Goal: Navigation & Orientation: Find specific page/section

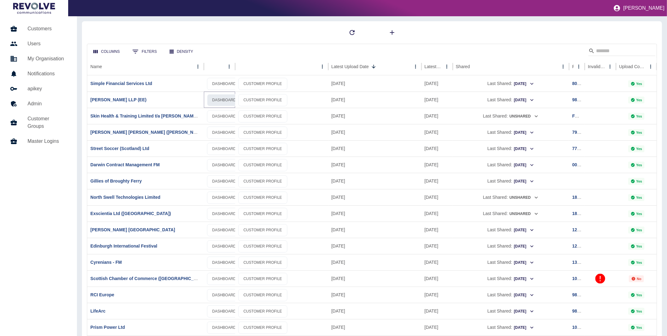
click at [228, 100] on link "DASHBOARD" at bounding box center [224, 100] width 34 height 12
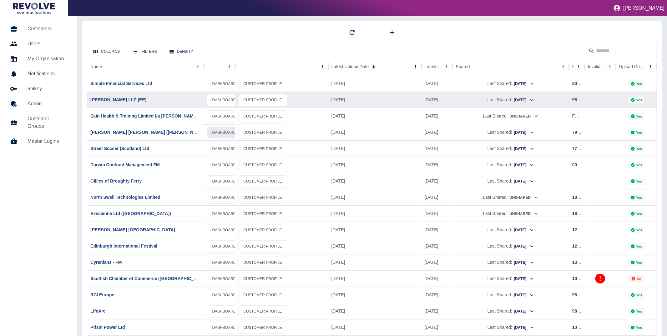
click at [220, 132] on link "DASHBOARD" at bounding box center [224, 133] width 34 height 12
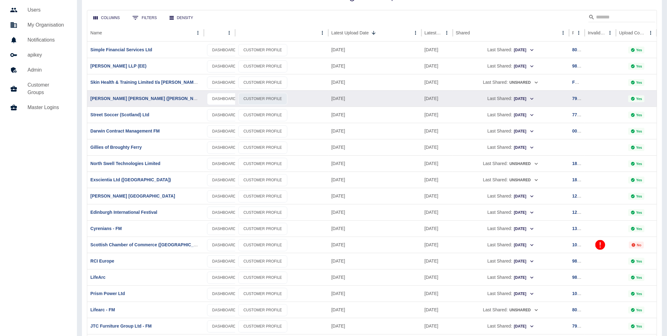
scroll to position [35, 0]
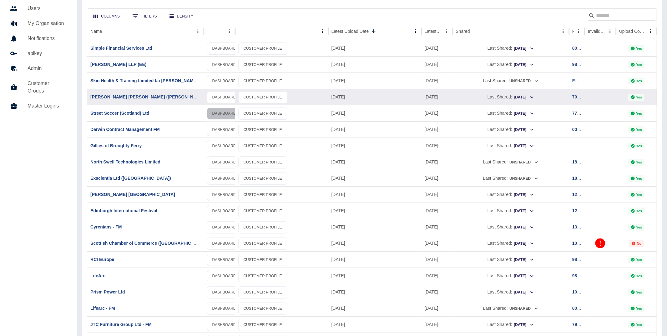
click at [215, 114] on link "DASHBOARD" at bounding box center [224, 114] width 34 height 12
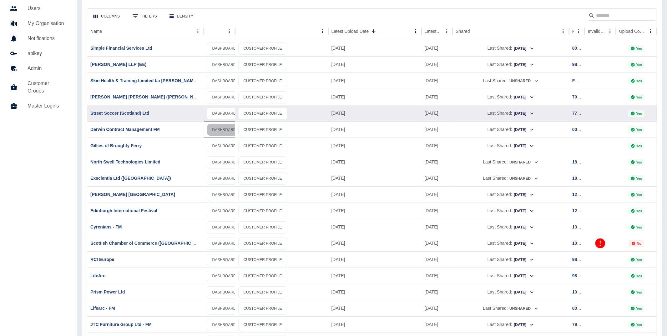
click at [222, 127] on link "DASHBOARD" at bounding box center [224, 130] width 34 height 12
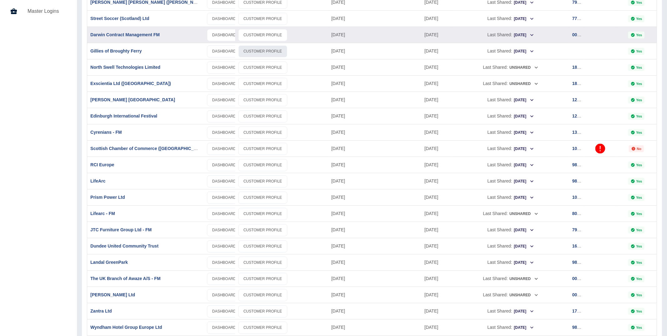
scroll to position [130, 0]
click at [220, 133] on link "DASHBOARD" at bounding box center [224, 132] width 34 height 12
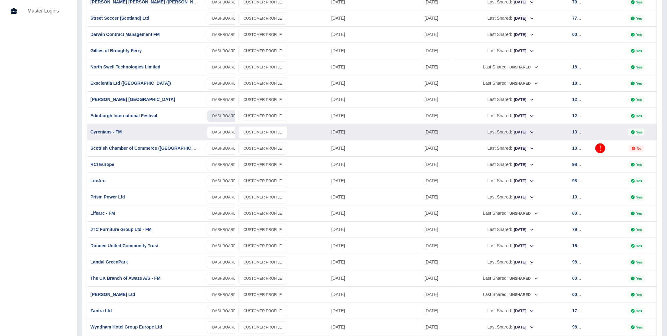
scroll to position [162, 0]
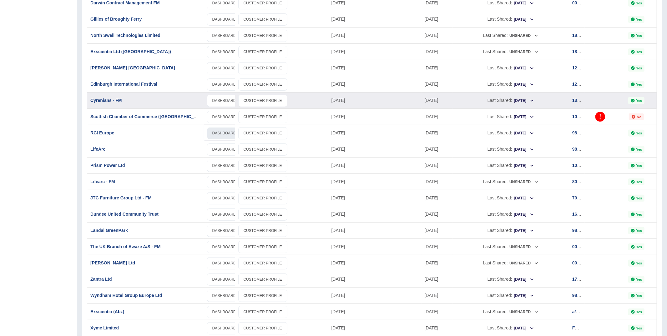
click at [227, 136] on link "DASHBOARD" at bounding box center [224, 133] width 34 height 12
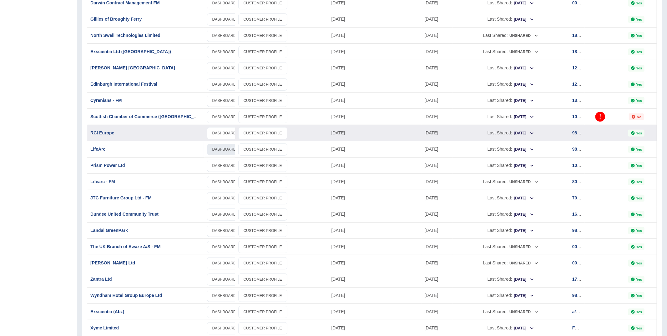
click at [221, 152] on link "DASHBOARD" at bounding box center [224, 149] width 34 height 12
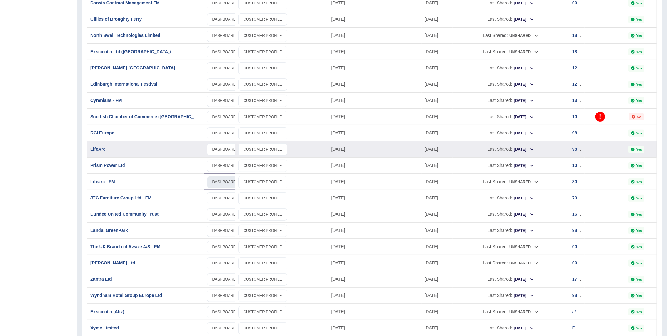
click at [224, 183] on link "DASHBOARD" at bounding box center [224, 182] width 34 height 12
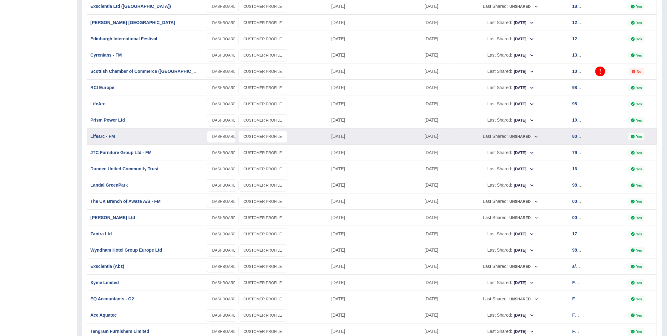
scroll to position [210, 0]
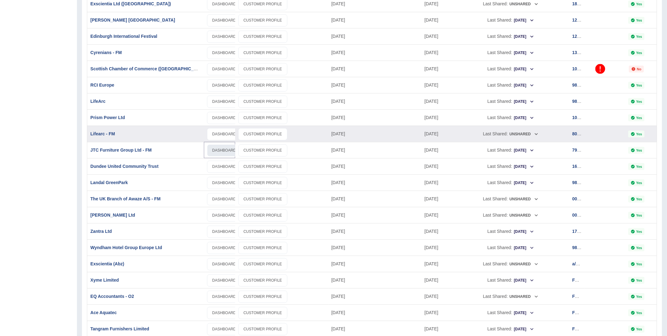
click at [217, 148] on link "DASHBOARD" at bounding box center [224, 150] width 34 height 12
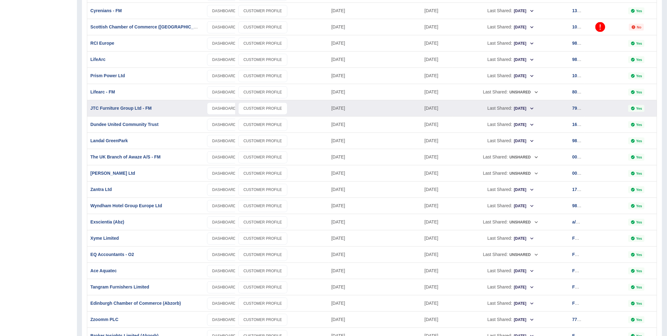
scroll to position [277, 0]
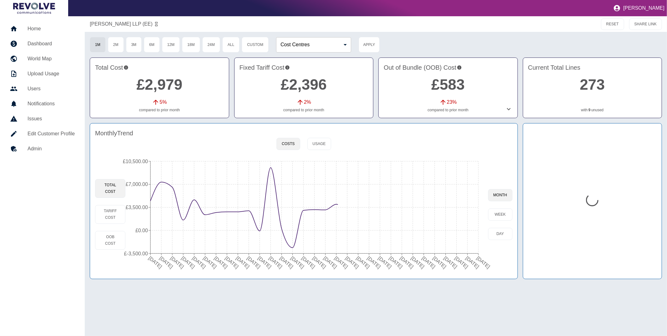
click at [508, 108] on icon at bounding box center [509, 109] width 8 height 8
